Goal: Information Seeking & Learning: Find specific fact

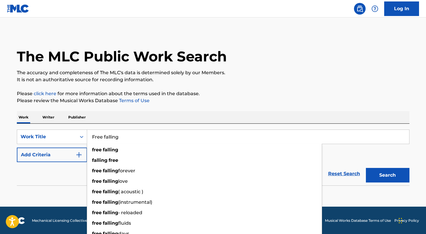
type input "Free falling"
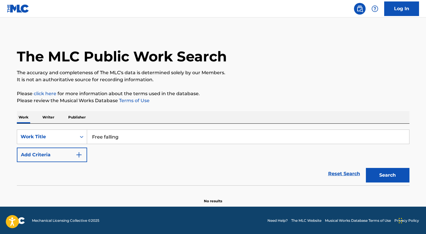
click at [49, 158] on button "Add Criteria" at bounding box center [52, 154] width 70 height 15
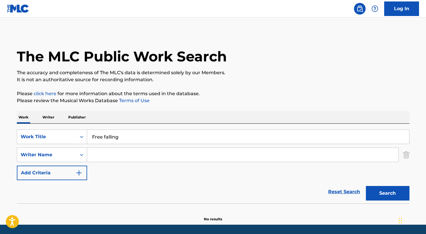
click at [126, 156] on input "Search Form" at bounding box center [243, 155] width 312 height 14
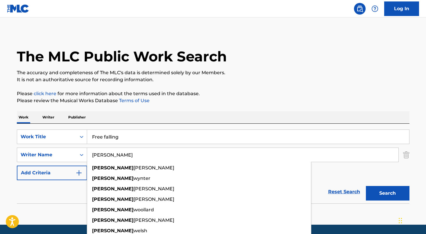
type input "[PERSON_NAME]"
click at [366, 186] on button "Search" at bounding box center [388, 193] width 44 height 15
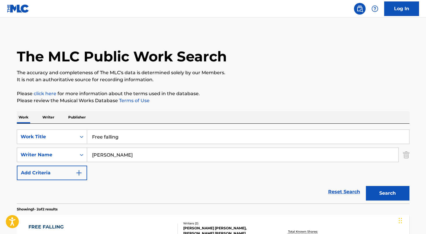
click at [66, 194] on div "Reset Search Search" at bounding box center [213, 191] width 393 height 23
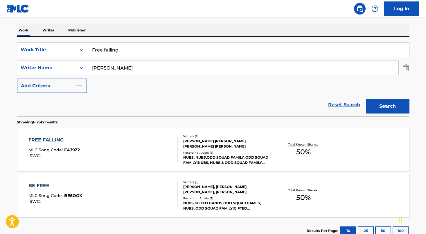
scroll to position [90, 0]
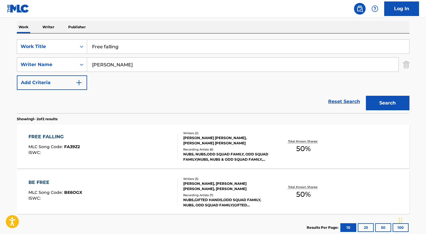
click at [106, 152] on div "FREE FALLING MLC Song Code : FA39Z2 ISWC :" at bounding box center [102, 146] width 149 height 26
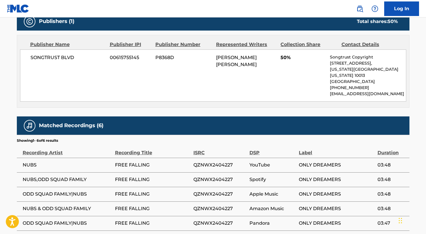
scroll to position [304, 0]
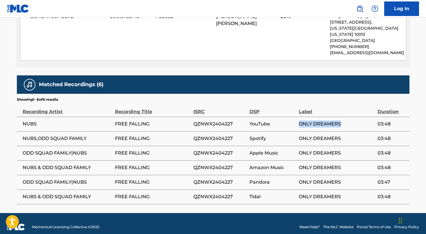
drag, startPoint x: 298, startPoint y: 115, endPoint x: 347, endPoint y: 116, distance: 48.3
click at [347, 117] on tr "NUBS FREE FALLING QZNWX2404227 YouTube ONLY DREAMERS 03:48" at bounding box center [213, 124] width 393 height 15
copy tr "ONLY DREAMERS"
click at [347, 120] on span "ONLY DREAMERS" at bounding box center [337, 123] width 76 height 7
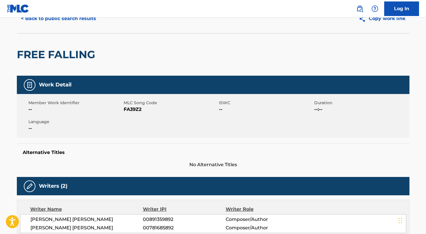
scroll to position [0, 0]
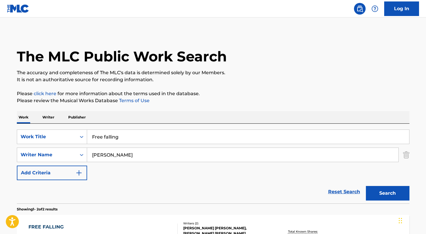
scroll to position [90, 0]
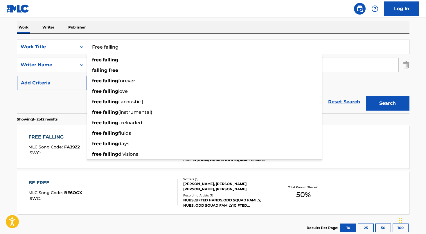
drag, startPoint x: 135, startPoint y: 49, endPoint x: 80, endPoint y: 49, distance: 55.2
click at [80, 49] on div "SearchWithCriteriada4ebd77-45d7-4dd7-b10d-54848891c124 Work Title Free falling …" at bounding box center [213, 47] width 393 height 15
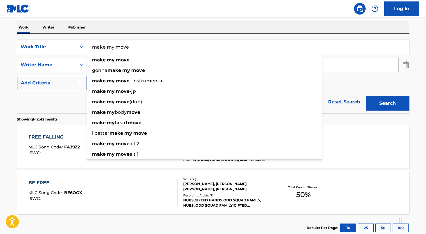
type input "make my move"
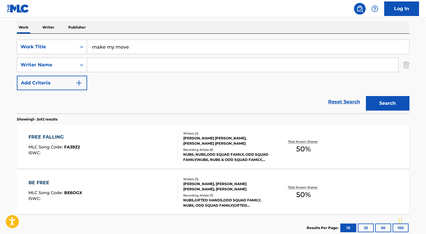
paste input "[PERSON_NAME] [PERSON_NAME]"
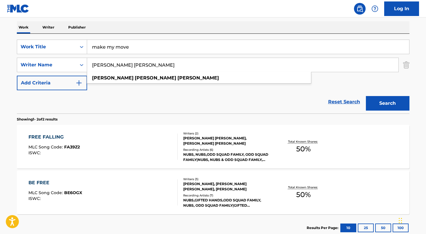
type input "[PERSON_NAME] [PERSON_NAME]"
click at [387, 100] on button "Search" at bounding box center [388, 103] width 44 height 15
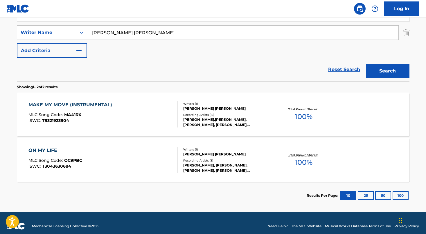
scroll to position [124, 0]
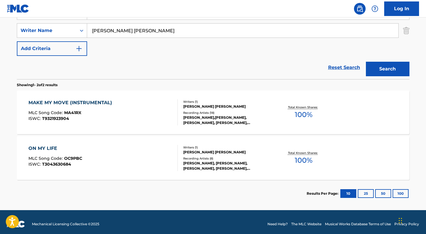
click at [142, 101] on div "MAKE MY MOVE (INSTRUMENTAL) MLC Song Code : MA41RX ISWC : T9321923904" at bounding box center [102, 112] width 149 height 26
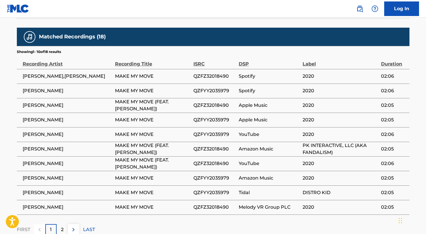
scroll to position [355, 0]
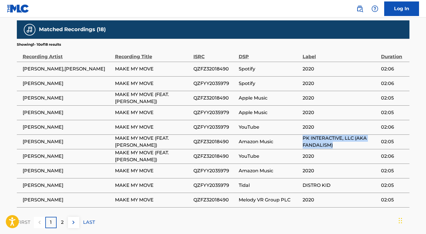
drag, startPoint x: 303, startPoint y: 131, endPoint x: 339, endPoint y: 137, distance: 36.0
click at [339, 138] on span "PK INTERACTIVE, LLC (AKA FANDALISM)" at bounding box center [341, 142] width 76 height 14
click at [353, 138] on span "PK INTERACTIVE, LLC (AKA FANDALISM)" at bounding box center [341, 142] width 76 height 14
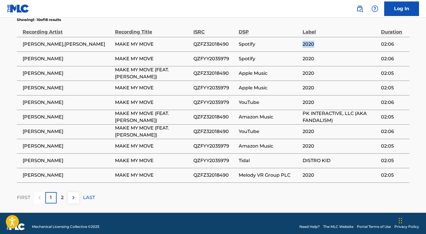
drag, startPoint x: 311, startPoint y: 40, endPoint x: 303, endPoint y: 40, distance: 8.1
click at [303, 41] on span "2020" at bounding box center [341, 44] width 76 height 7
copy span "2020"
click at [303, 41] on span "2020" at bounding box center [341, 44] width 76 height 7
